Goal: Register for event/course

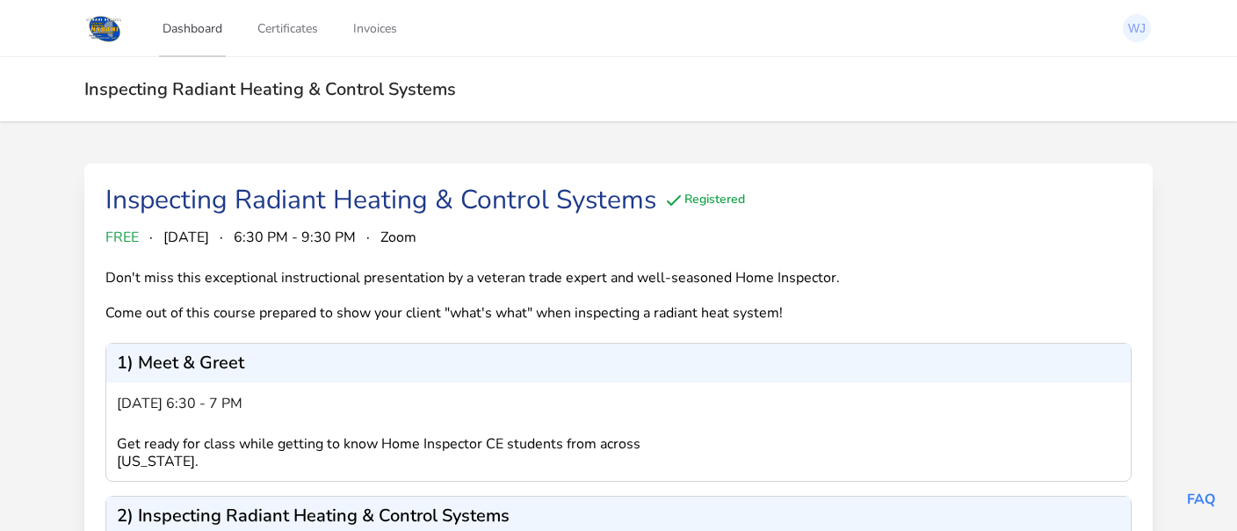
click at [188, 33] on link "Dashboard" at bounding box center [192, 28] width 67 height 58
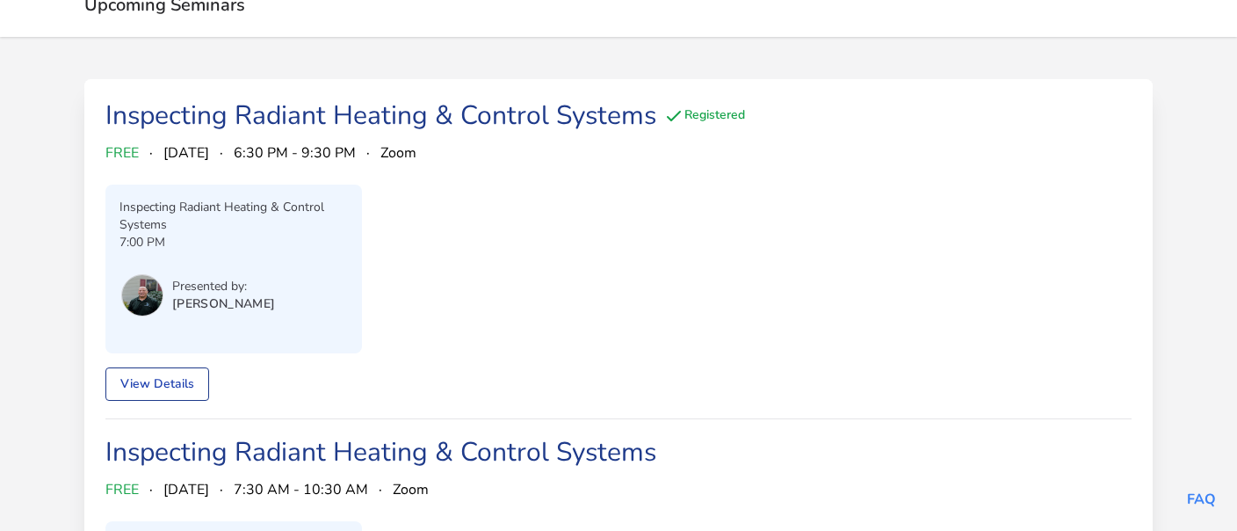
scroll to position [72, 0]
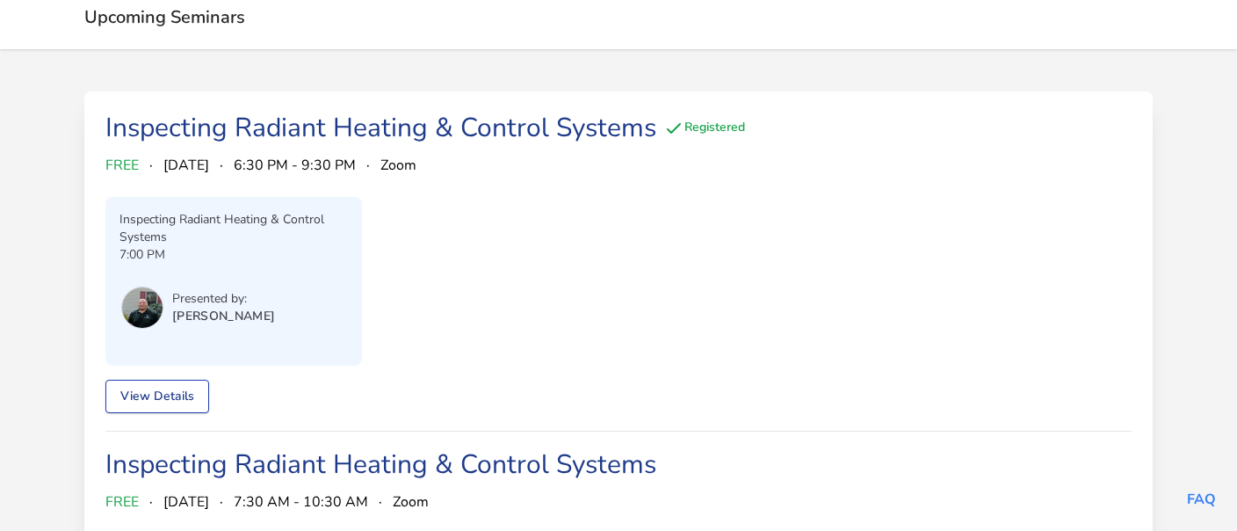
click at [163, 391] on link "View Details" at bounding box center [157, 396] width 104 height 33
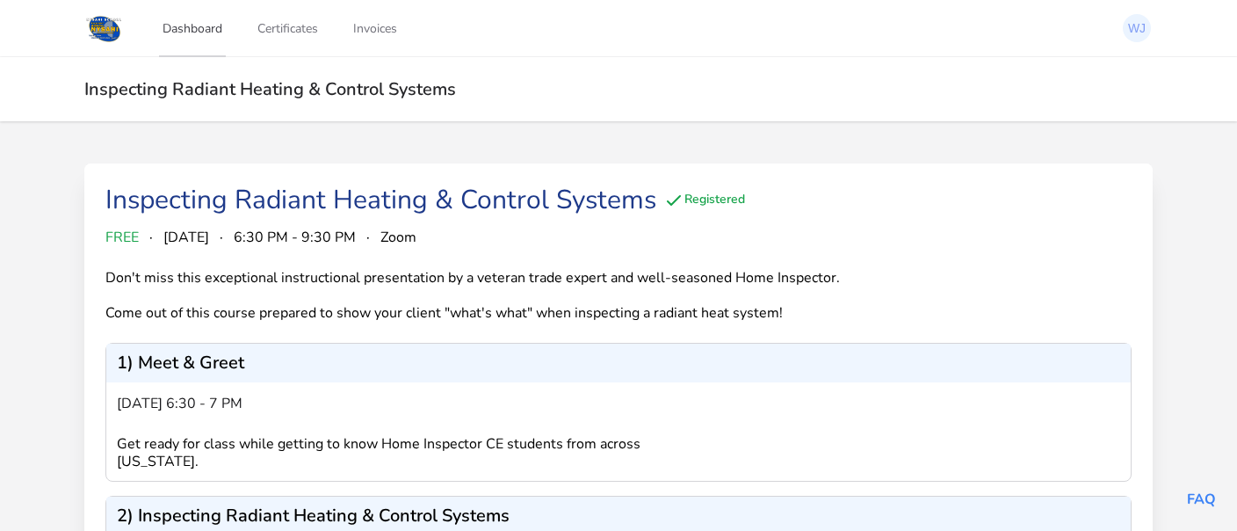
click at [199, 28] on link "Dashboard" at bounding box center [192, 28] width 67 height 58
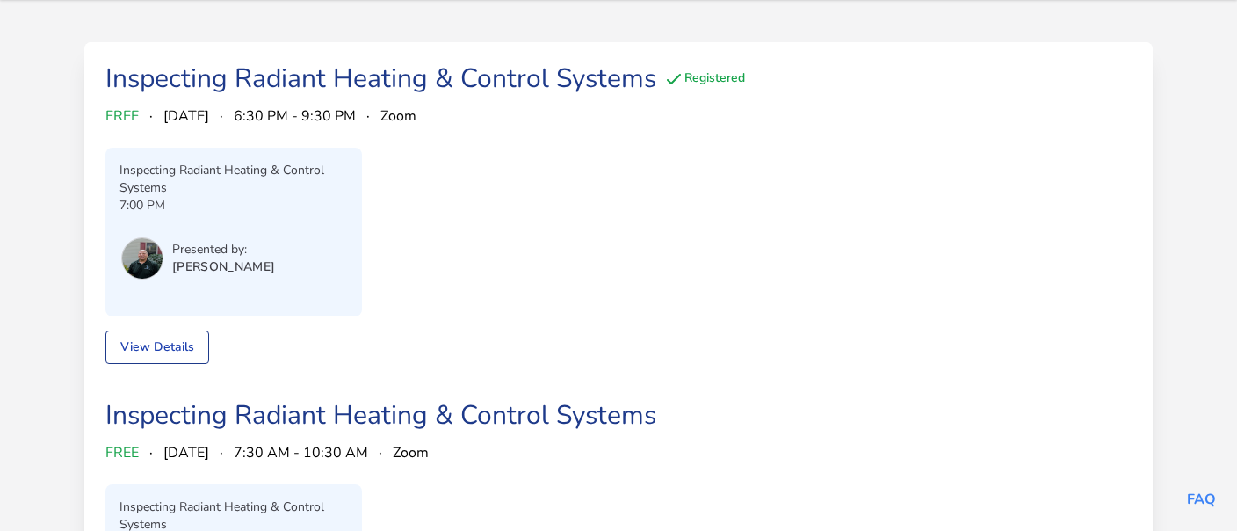
scroll to position [92, 0]
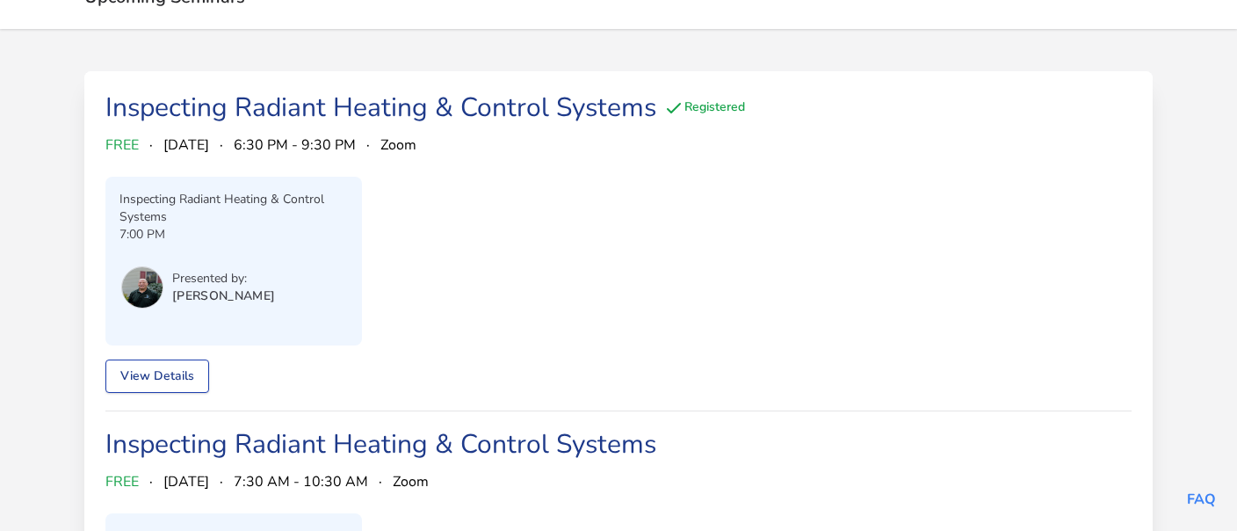
click at [135, 368] on link "View Details" at bounding box center [157, 375] width 104 height 33
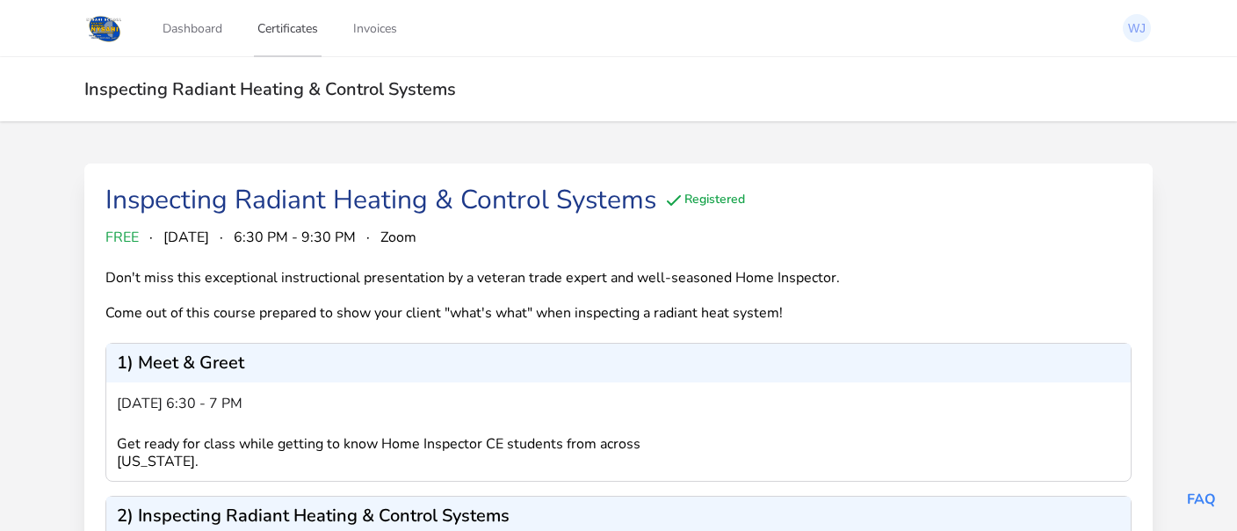
click at [279, 32] on link "Certificates" at bounding box center [288, 28] width 68 height 58
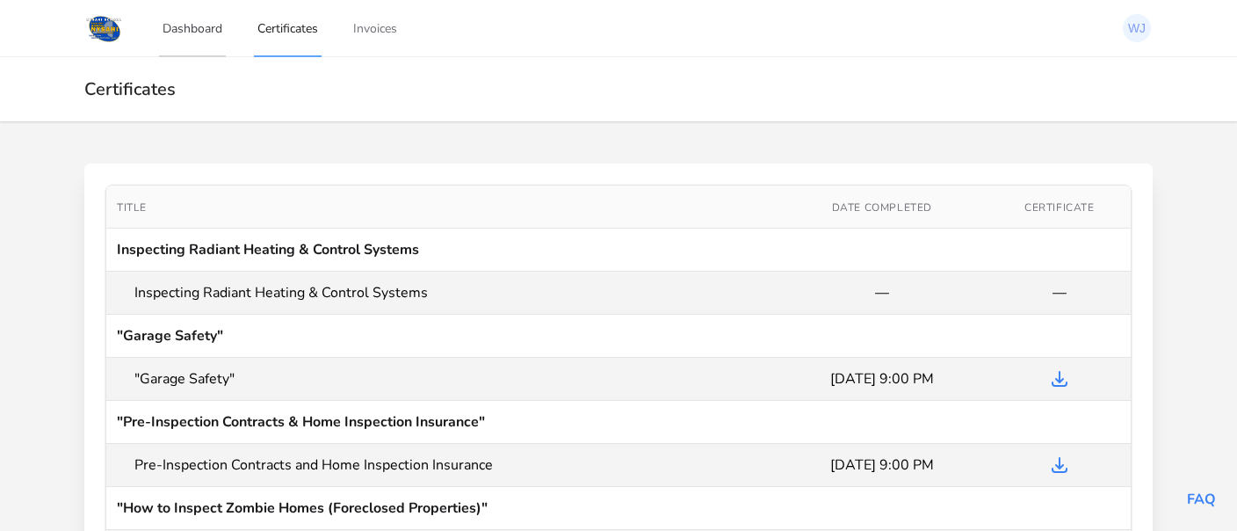
click at [208, 26] on link "Dashboard" at bounding box center [192, 28] width 67 height 58
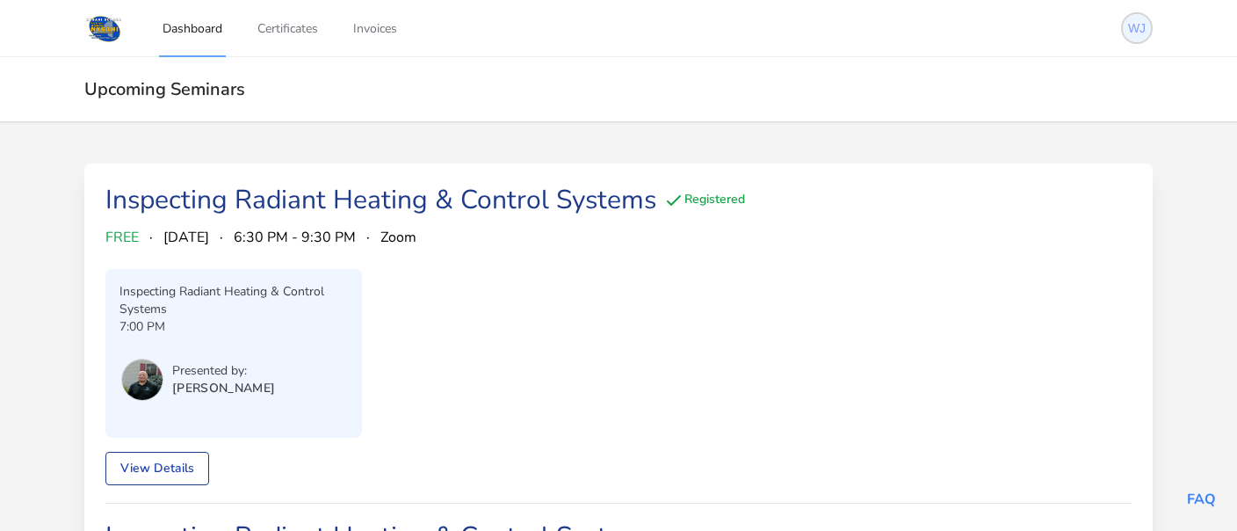
click at [1134, 26] on img at bounding box center [1137, 28] width 28 height 28
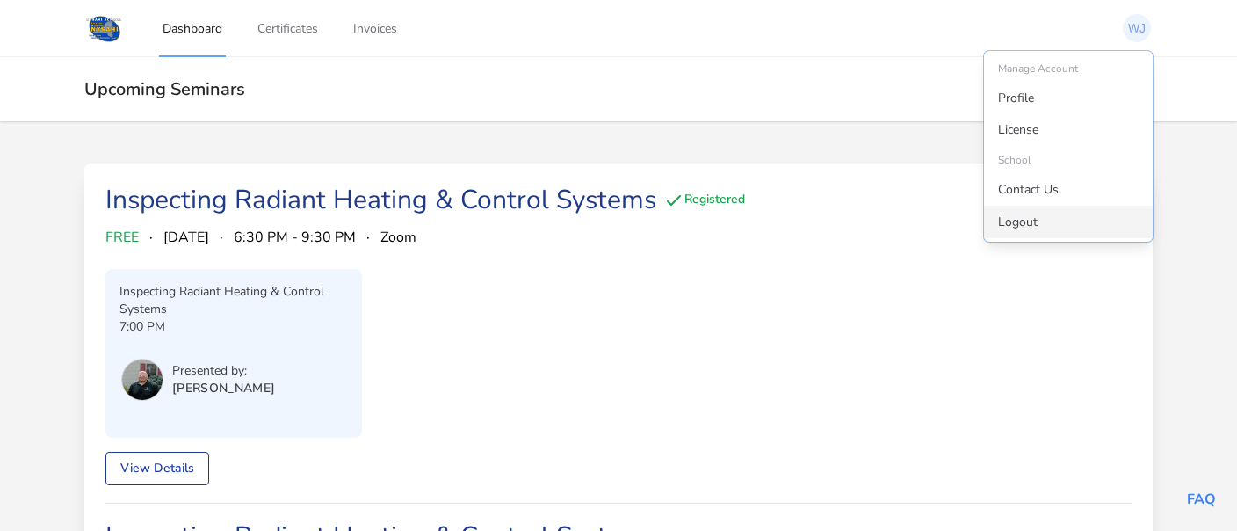
click at [1018, 219] on link "Logout" at bounding box center [1068, 223] width 169 height 32
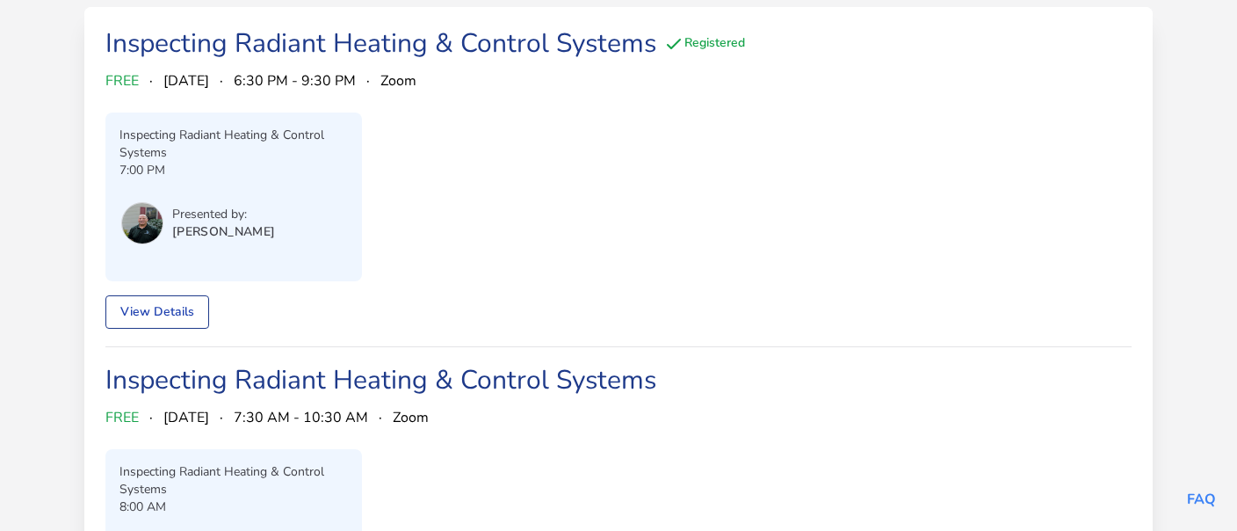
scroll to position [185, 0]
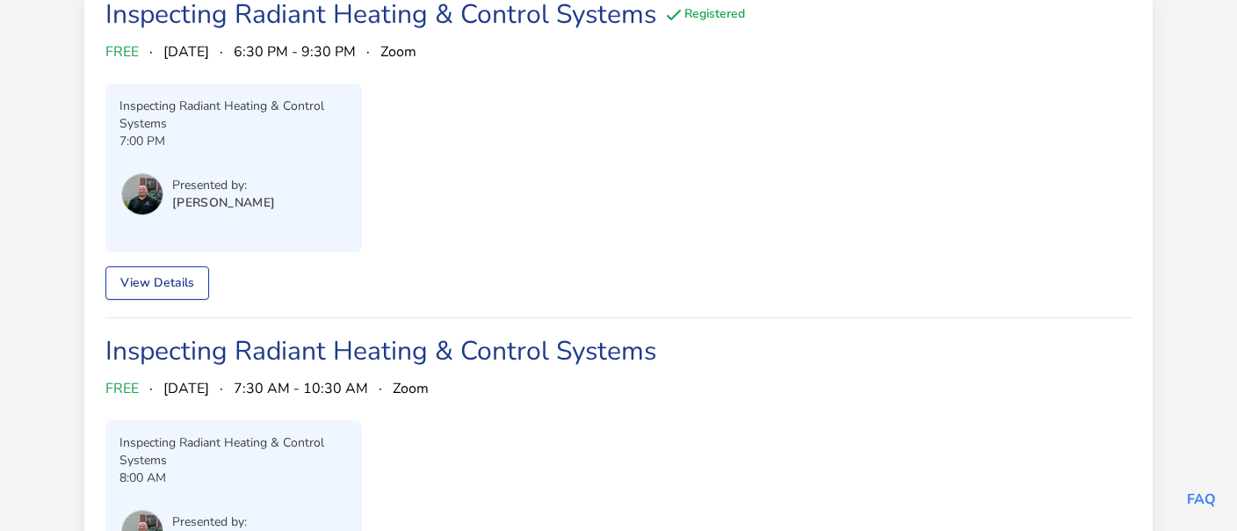
click at [163, 285] on link "View Details" at bounding box center [157, 282] width 104 height 33
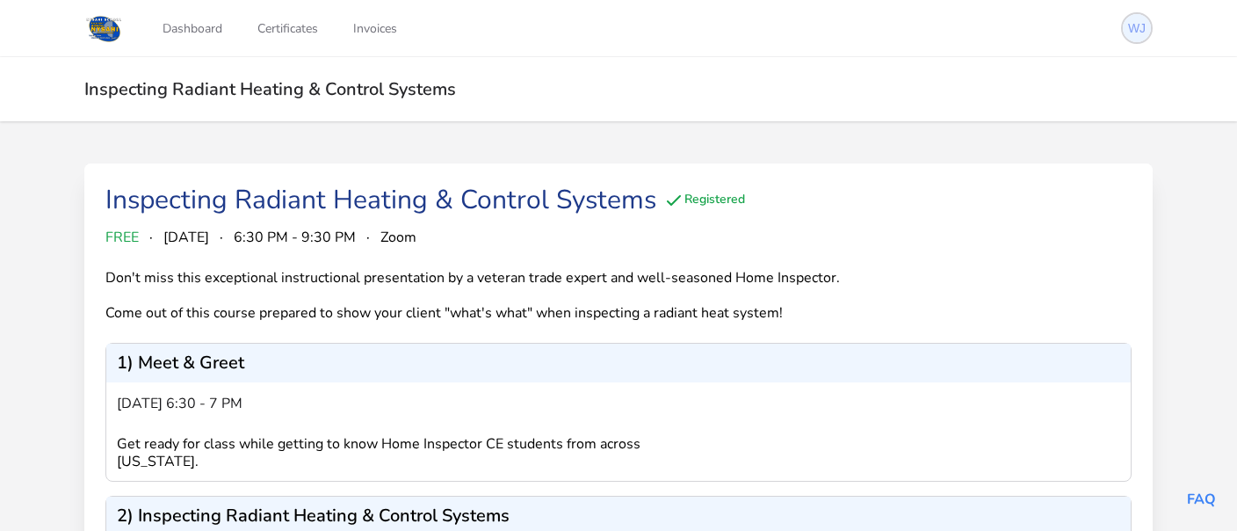
click at [1137, 37] on img at bounding box center [1137, 28] width 28 height 28
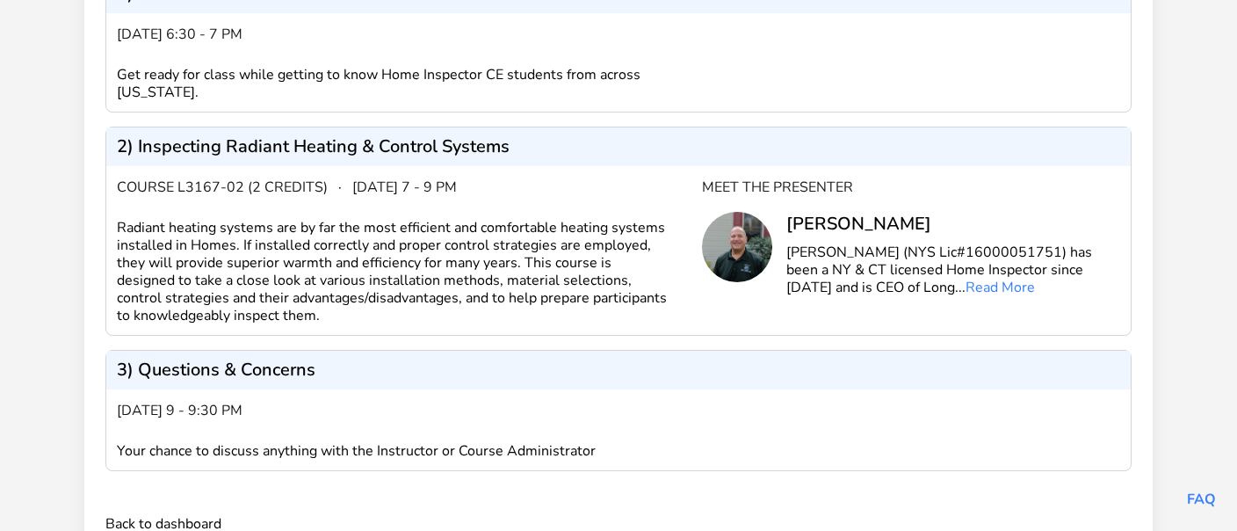
scroll to position [341, 0]
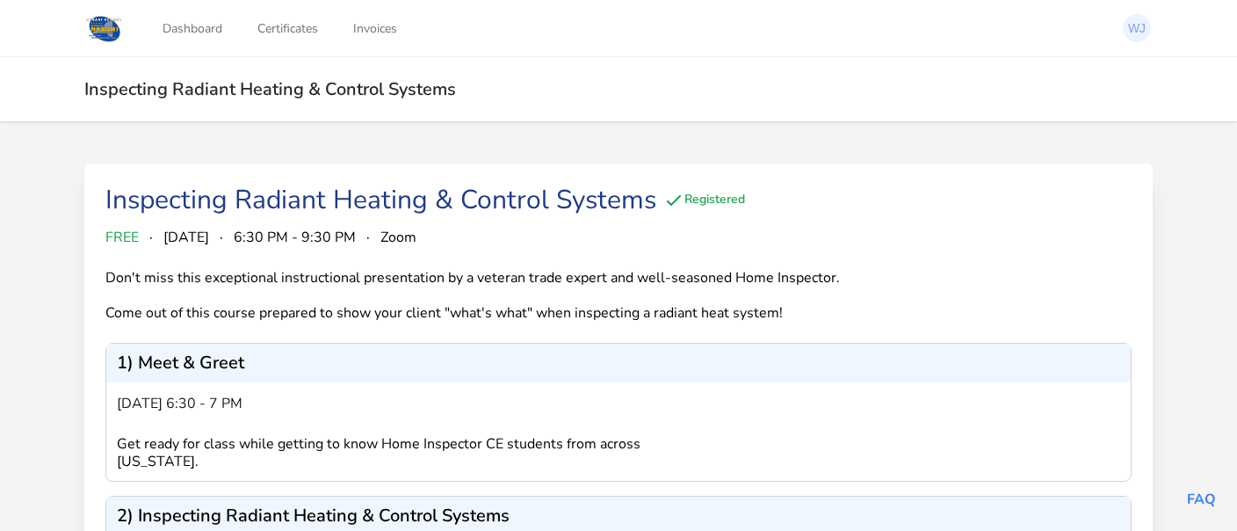
drag, startPoint x: 696, startPoint y: 190, endPoint x: 691, endPoint y: 202, distance: 13.4
click at [692, 199] on div "Inspecting Radiant Heating & Control Systems Registered" at bounding box center [425, 201] width 640 height 32
click at [691, 204] on div "Registered" at bounding box center [704, 200] width 82 height 21
drag, startPoint x: 426, startPoint y: 226, endPoint x: 410, endPoint y: 221, distance: 16.4
click at [417, 222] on div "Inspecting Radiant Heating & Control Systems Registered" at bounding box center [618, 206] width 1026 height 42
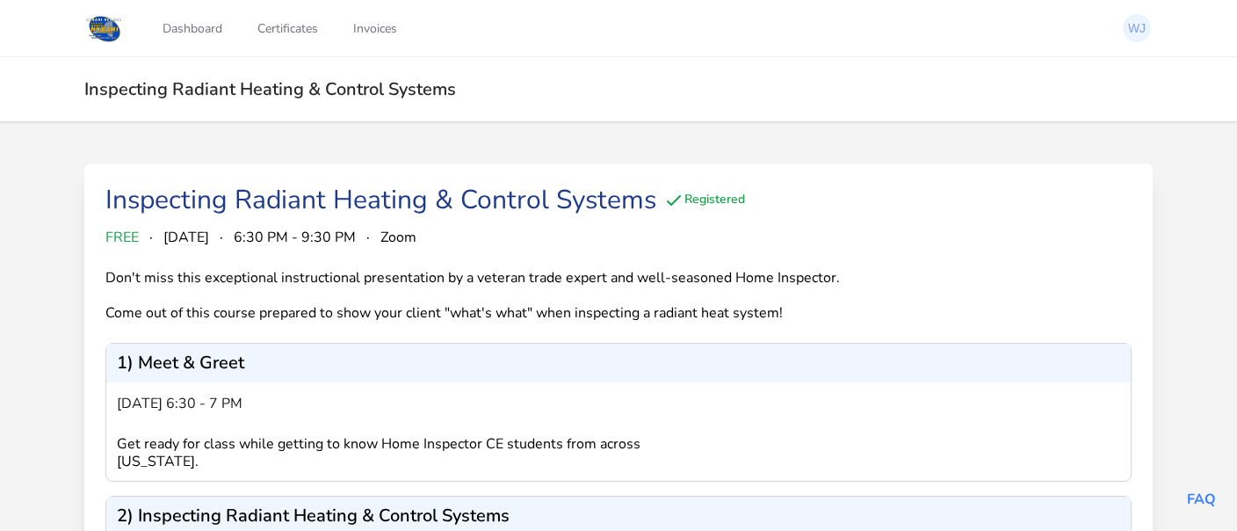
drag, startPoint x: 146, startPoint y: 242, endPoint x: 110, endPoint y: 241, distance: 36.0
click at [146, 243] on div "FREE · October 14, 2025 · 6:30 PM - 9:30 PM · Zoom" at bounding box center [618, 237] width 1026 height 21
click at [315, 203] on div "Inspecting Radiant Heating & Control Systems" at bounding box center [380, 201] width 551 height 32
click at [301, 291] on div "Don't miss this exceptional instructional presentation by a veteran trade exper…" at bounding box center [490, 295] width 770 height 53
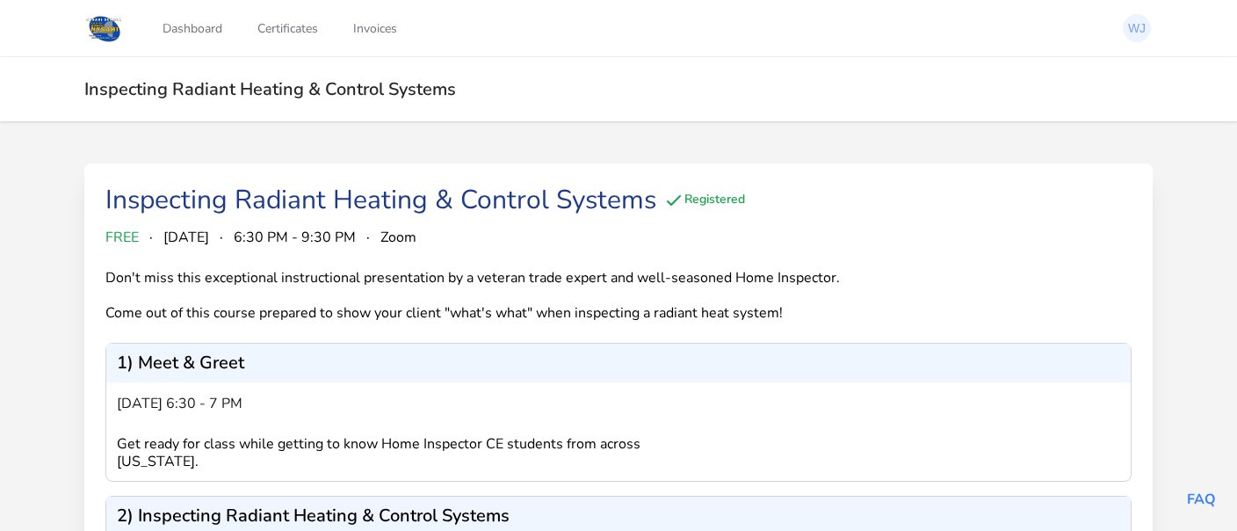
drag, startPoint x: 170, startPoint y: 337, endPoint x: 241, endPoint y: 395, distance: 91.8
click at [235, 389] on div "October 14 from 6:30 - 7 pm Get ready for class while getting to know Home Insp…" at bounding box center [618, 431] width 1025 height 98
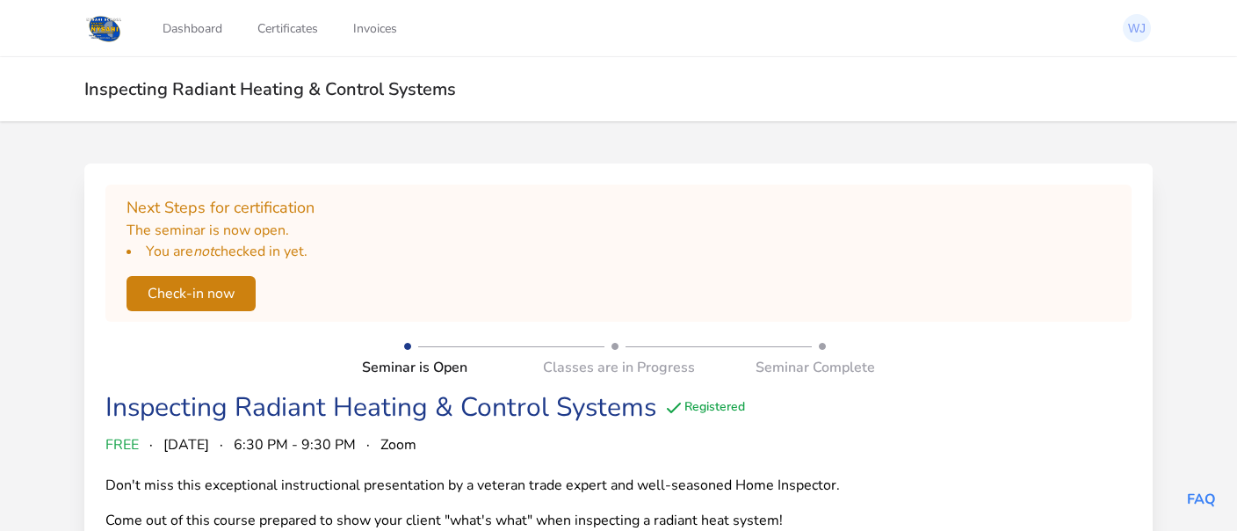
click at [183, 289] on button "Check-in now" at bounding box center [191, 293] width 129 height 35
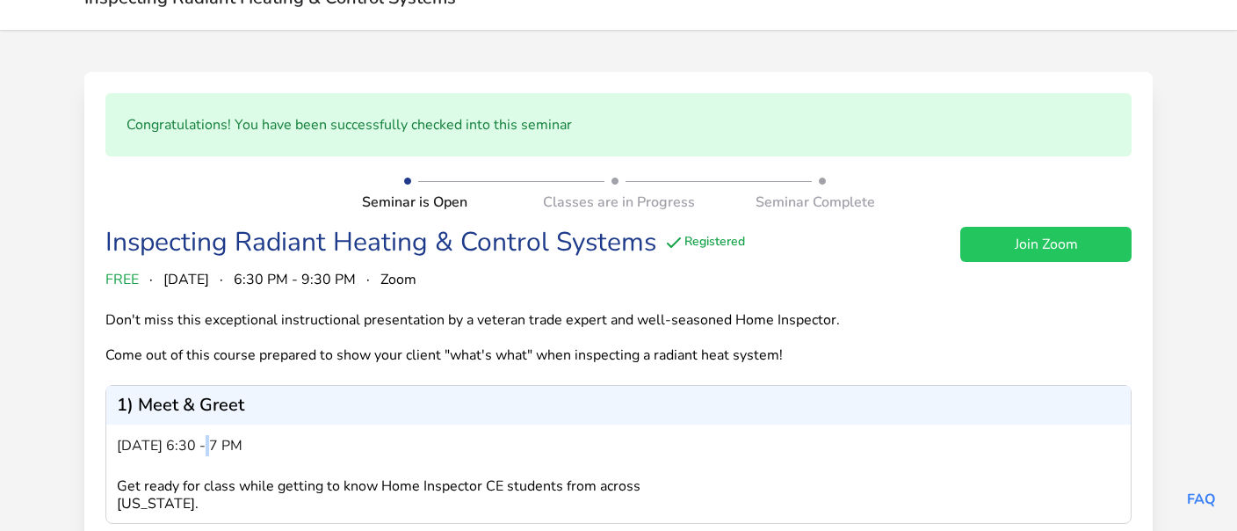
scroll to position [92, 0]
click at [1004, 236] on link "Join Zoom" at bounding box center [1045, 243] width 171 height 35
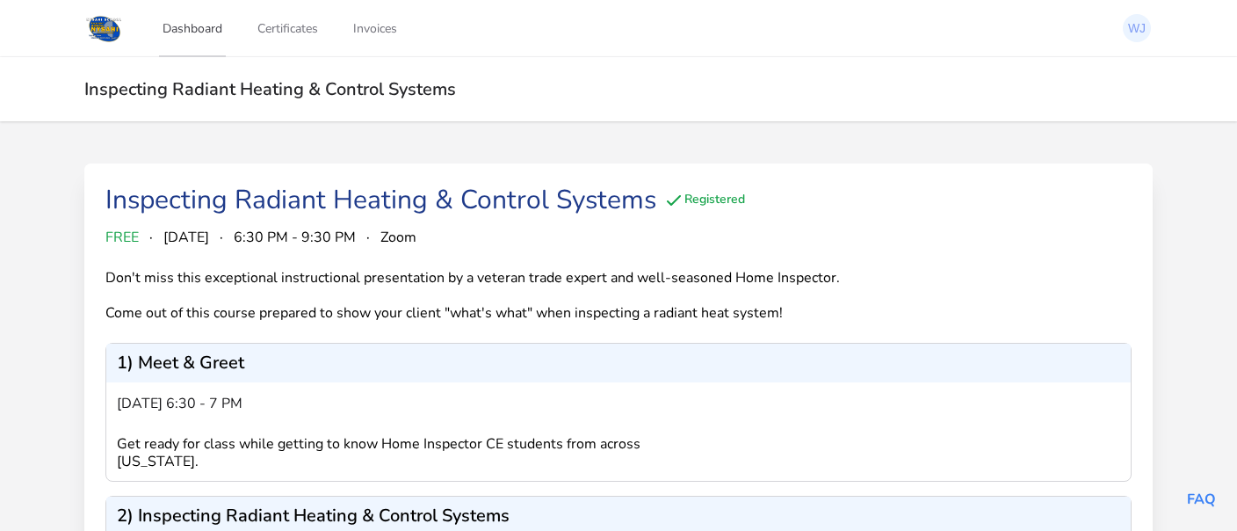
click at [179, 24] on link "Dashboard" at bounding box center [192, 28] width 67 height 58
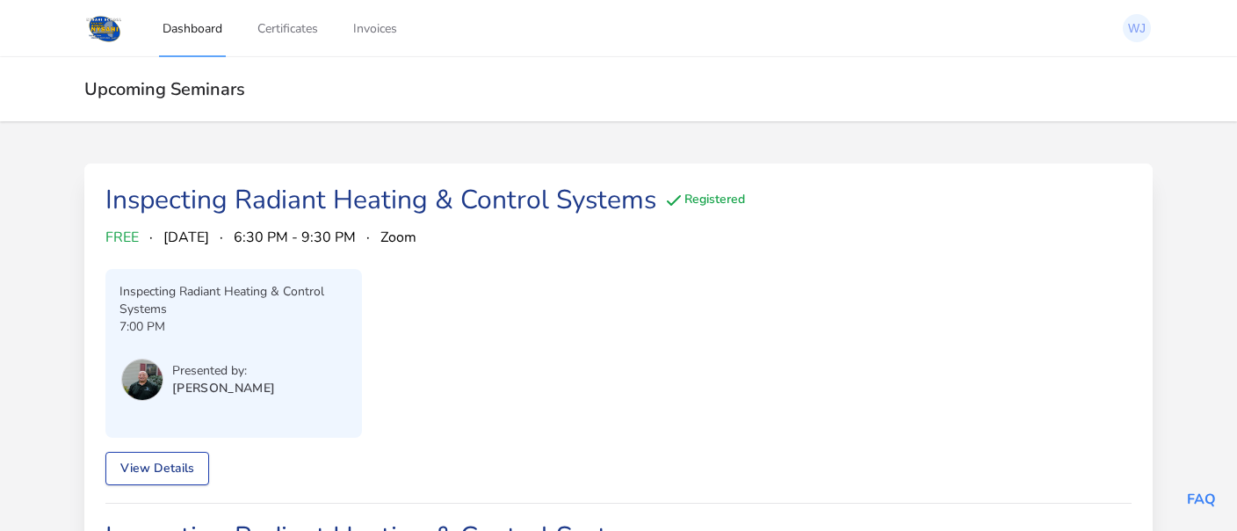
click at [161, 455] on link "View Details" at bounding box center [157, 468] width 104 height 33
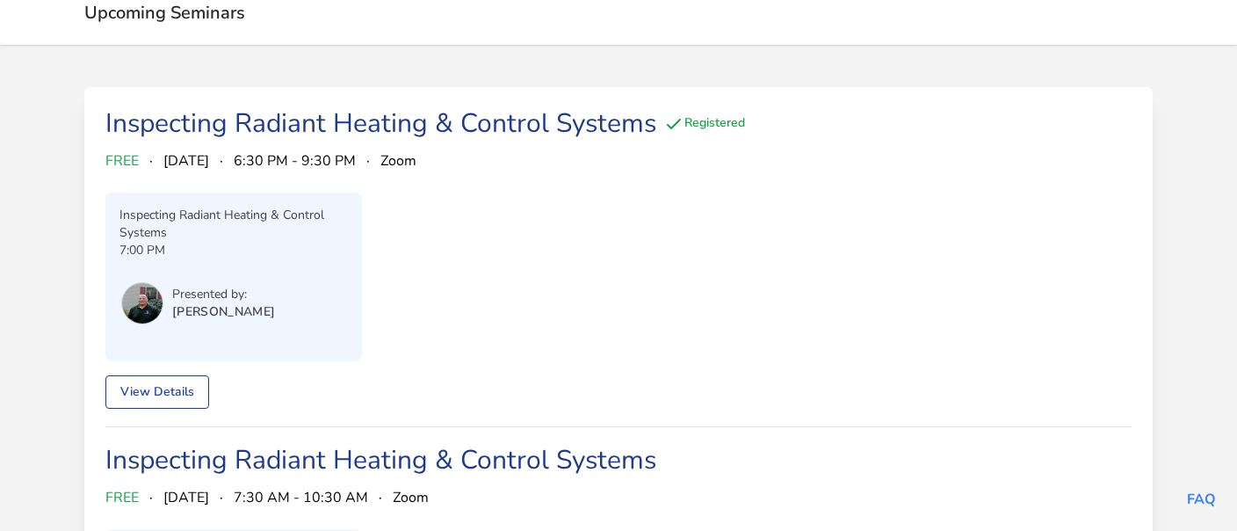
scroll to position [92, 0]
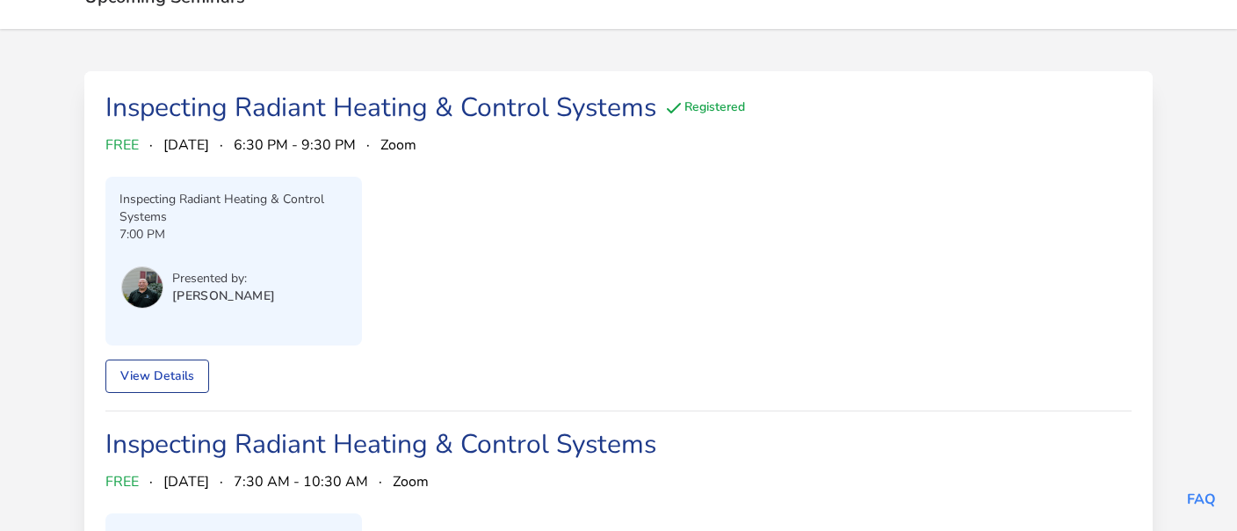
click at [417, 142] on span "Zoom" at bounding box center [398, 144] width 36 height 21
click at [455, 156] on div "Inspecting Radiant Heating & Control Systems Registered FREE · October 14, 2025…" at bounding box center [618, 251] width 1026 height 319
drag, startPoint x: 373, startPoint y: 168, endPoint x: 314, endPoint y: 147, distance: 63.4
click at [357, 166] on div "Inspecting Radiant Heating & Control Systems Registered FREE · October 14, 2025…" at bounding box center [618, 251] width 1026 height 319
click at [311, 145] on span "6:30 PM - 9:30 PM" at bounding box center [295, 144] width 122 height 21
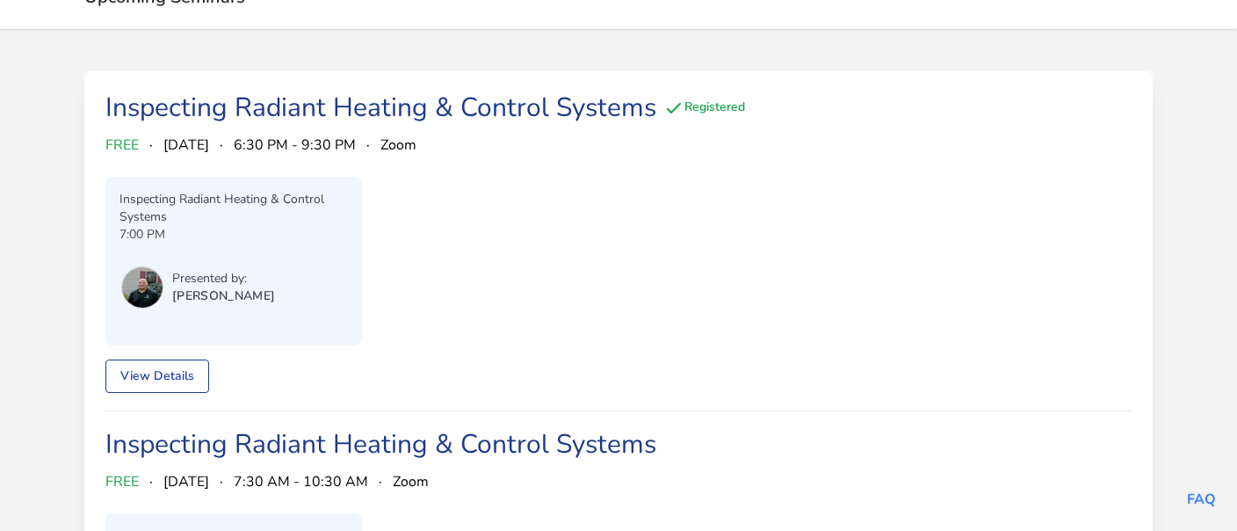
drag, startPoint x: 252, startPoint y: 152, endPoint x: 223, endPoint y: 142, distance: 30.6
click at [209, 152] on span "[DATE]" at bounding box center [186, 144] width 46 height 21
click at [141, 112] on link "Inspecting Radiant Heating & Control Systems" at bounding box center [380, 108] width 551 height 36
click at [174, 386] on link "View Details" at bounding box center [157, 375] width 104 height 33
click at [312, 178] on div "Inspecting Radiant Heating & Control Systems 7:00 PM Presented by: Chris Long" at bounding box center [233, 261] width 257 height 169
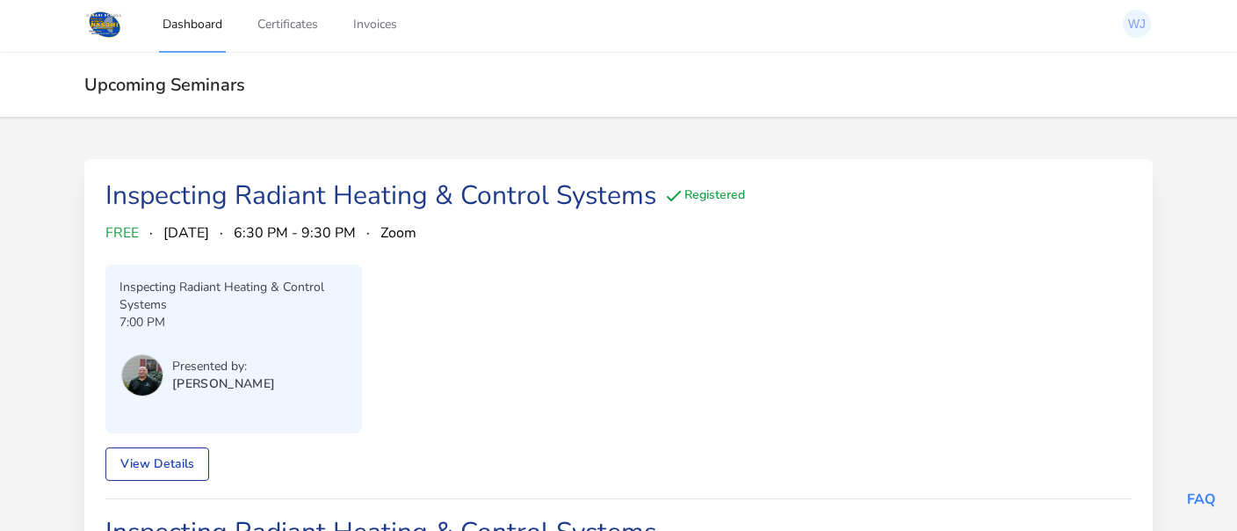
scroll to position [0, 0]
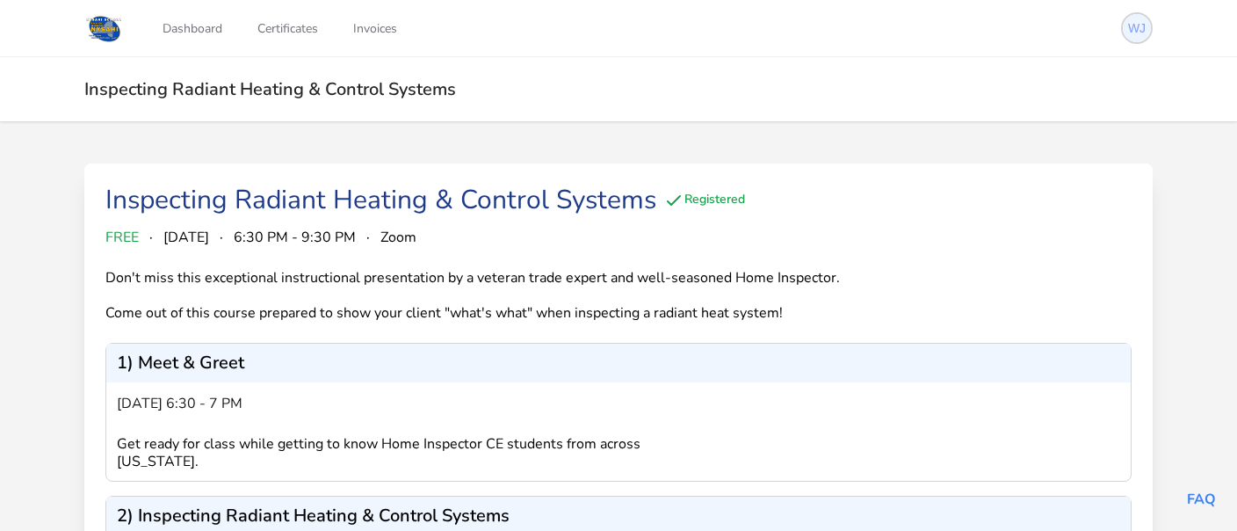
click at [1133, 34] on img at bounding box center [1137, 28] width 28 height 28
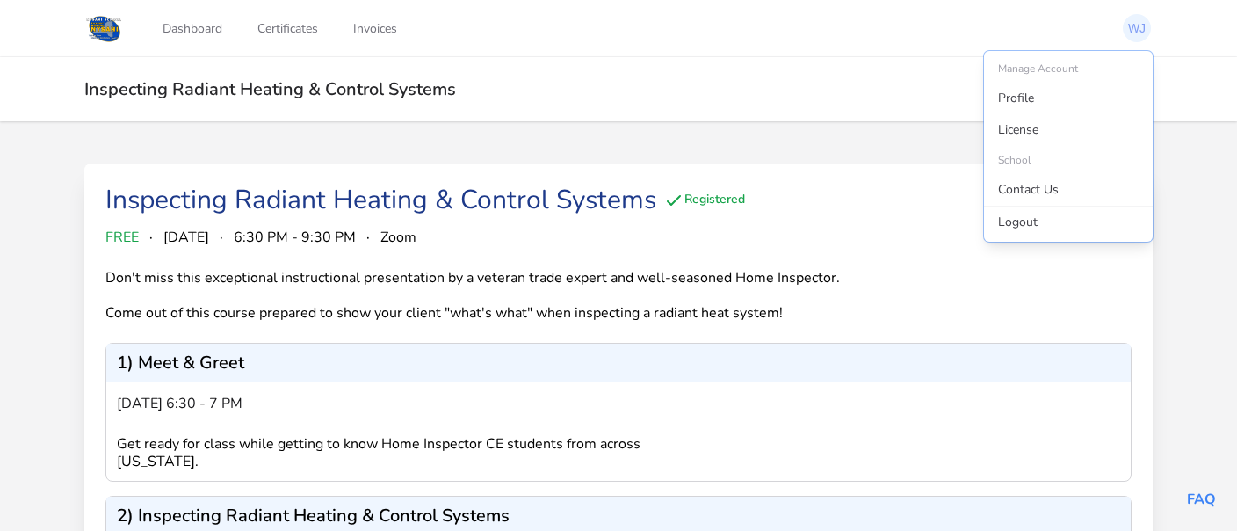
click at [547, 64] on div "Inspecting Radiant Heating & Control Systems" at bounding box center [618, 89] width 1125 height 64
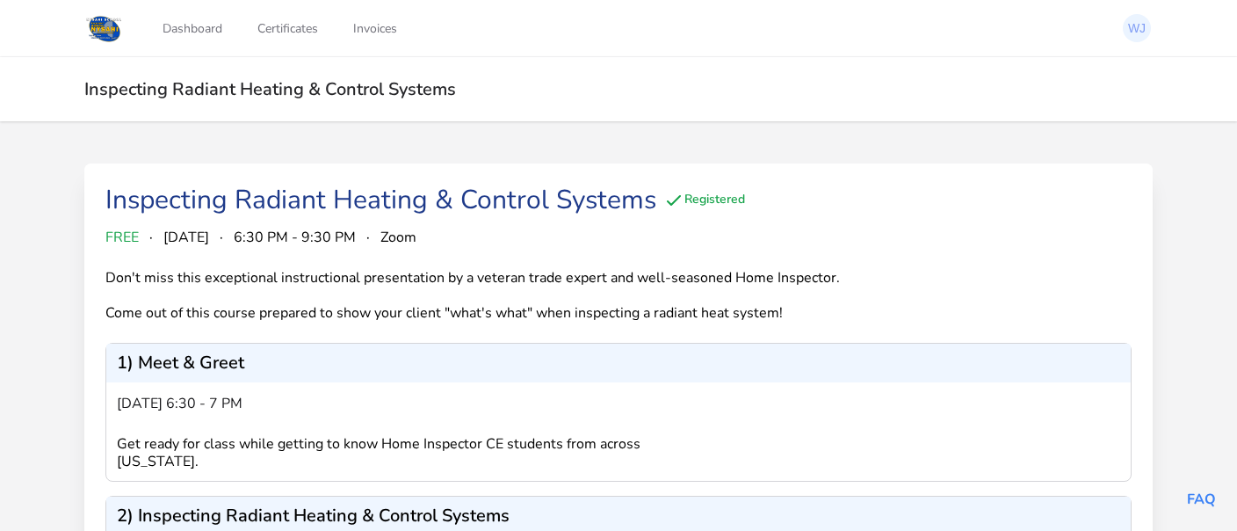
click at [110, 28] on img at bounding box center [104, 28] width 40 height 32
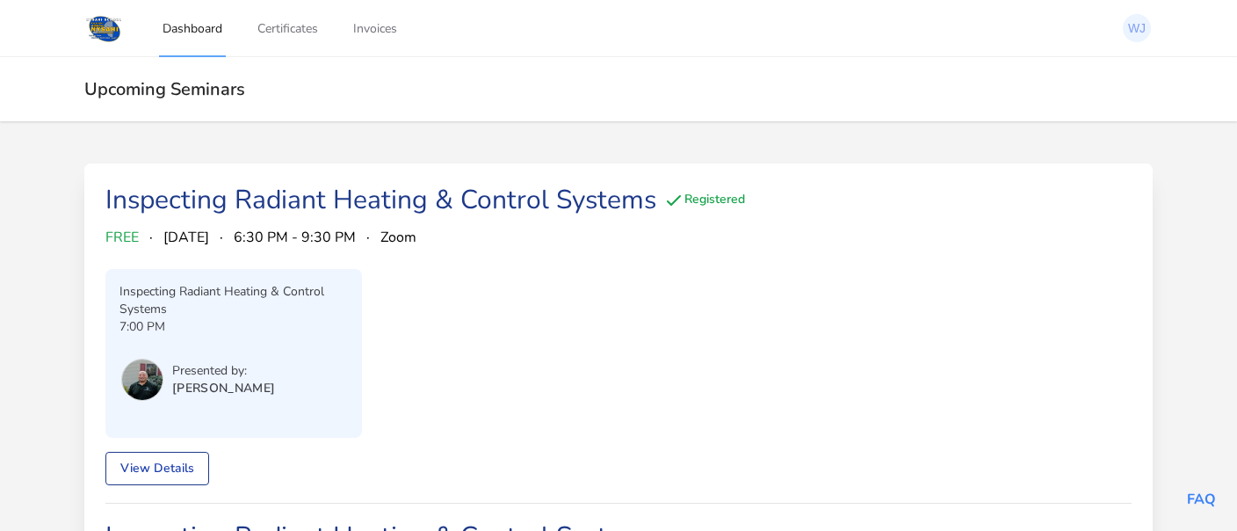
click at [107, 34] on img at bounding box center [104, 28] width 40 height 32
click at [289, 35] on link "Certificates" at bounding box center [288, 28] width 68 height 58
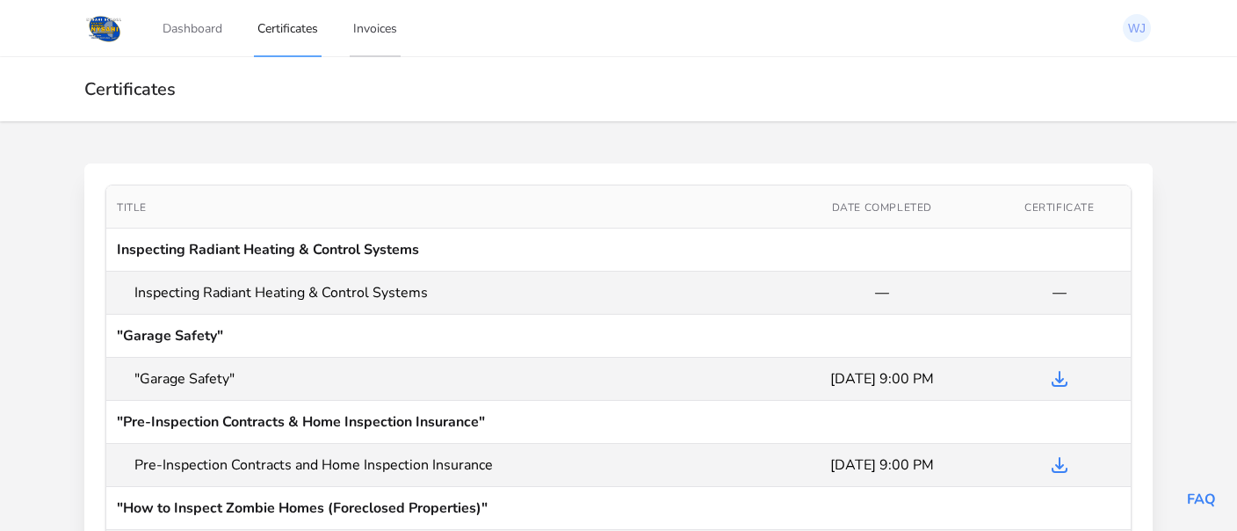
click at [373, 25] on link "Invoices" at bounding box center [375, 28] width 51 height 58
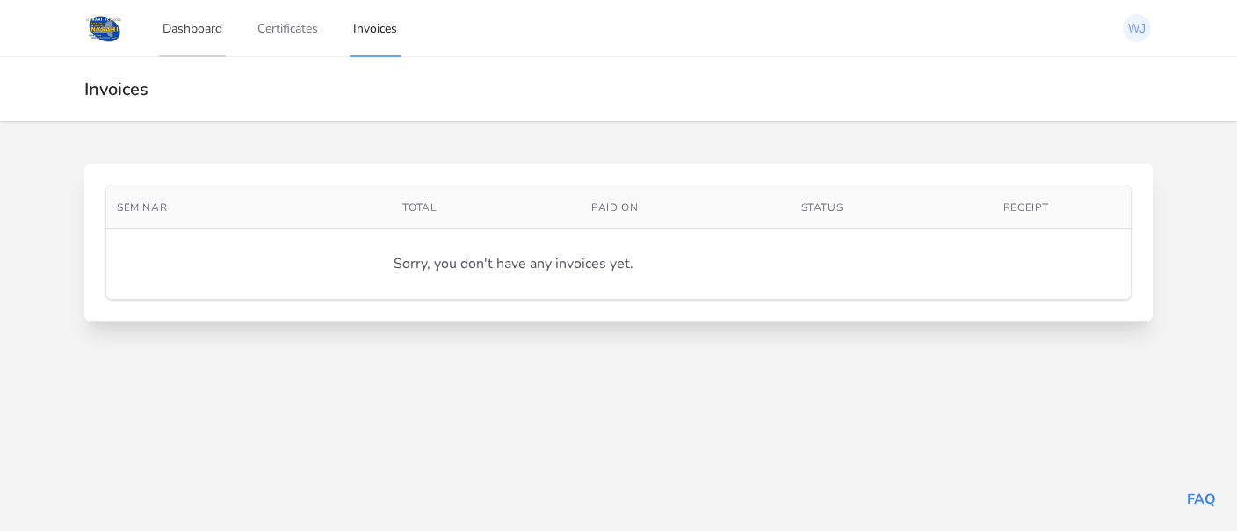
click at [194, 33] on link "Dashboard" at bounding box center [192, 28] width 67 height 58
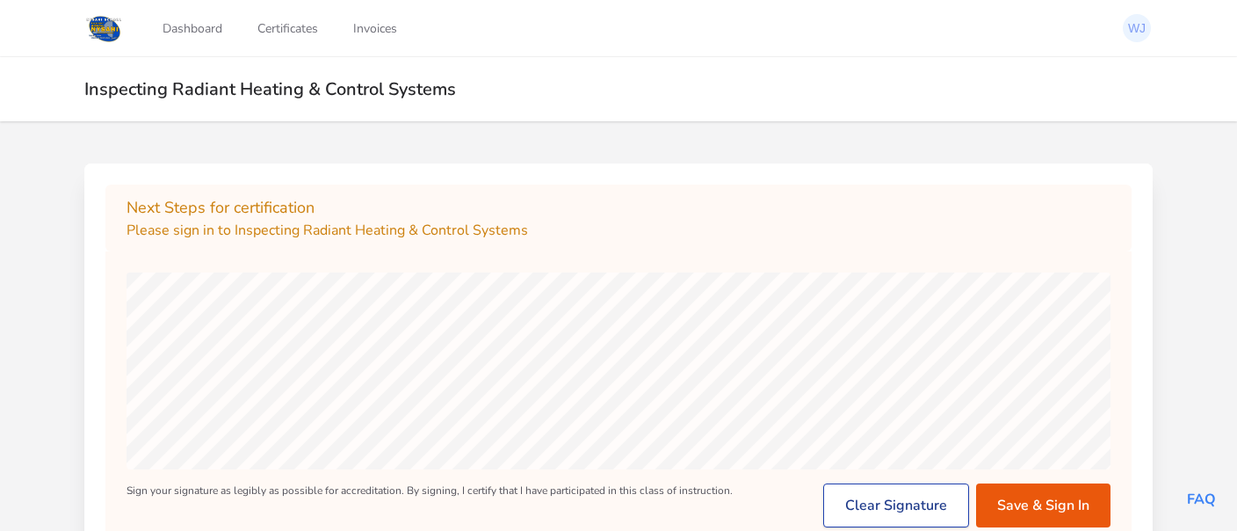
drag, startPoint x: 893, startPoint y: 511, endPoint x: 861, endPoint y: 497, distance: 34.3
click at [892, 511] on button "Clear Signature" at bounding box center [896, 505] width 146 height 44
click at [1024, 509] on button "Save & Sign In" at bounding box center [1043, 505] width 134 height 44
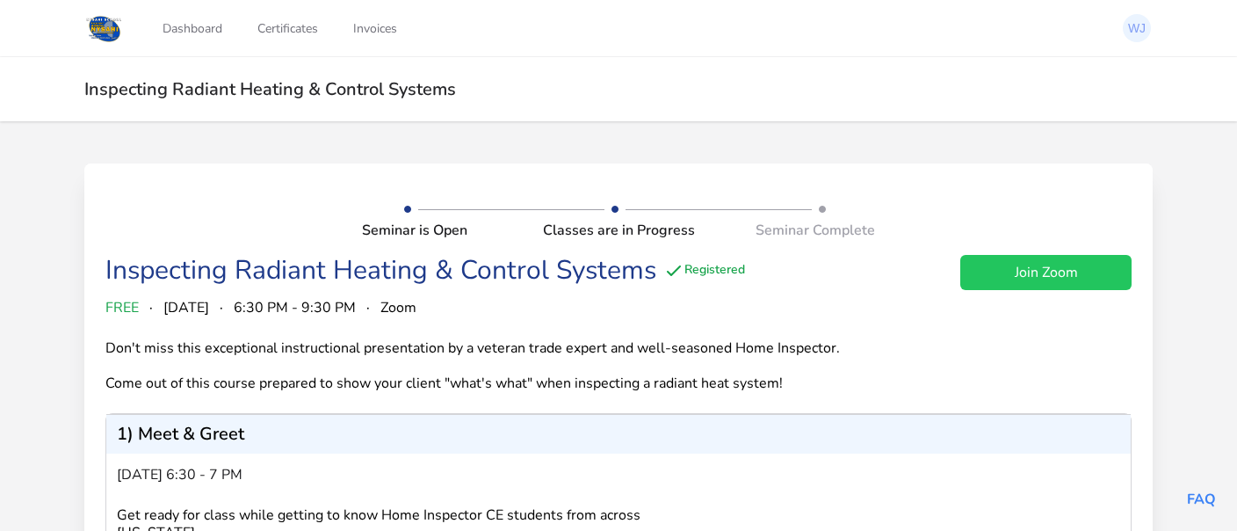
click at [1017, 265] on link "Join Zoom" at bounding box center [1045, 272] width 171 height 35
